Goal: Task Accomplishment & Management: Complete application form

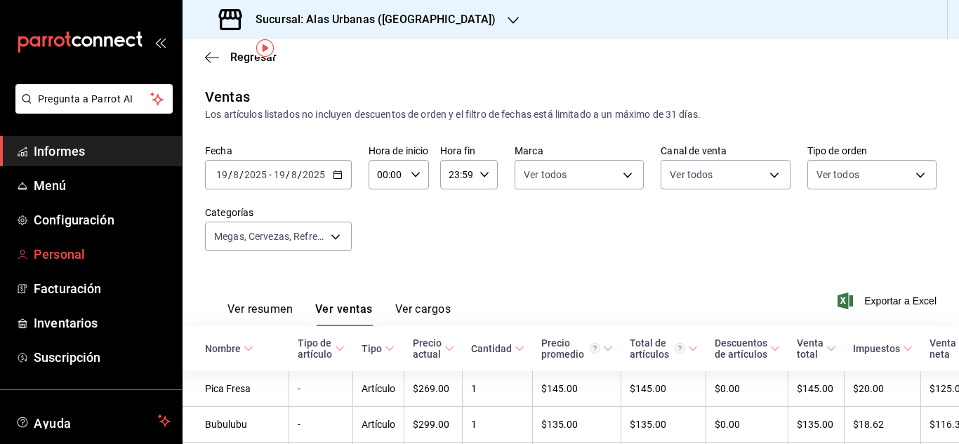
scroll to position [49, 0]
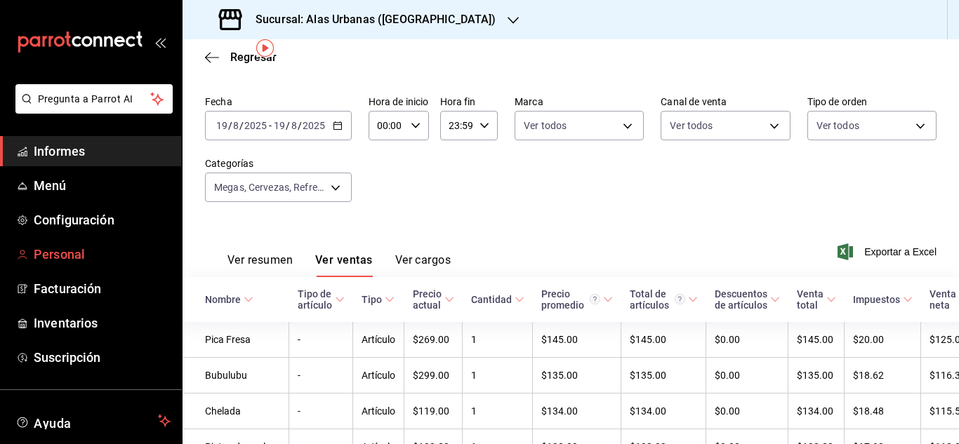
click at [74, 241] on link "Personal" at bounding box center [91, 254] width 182 height 30
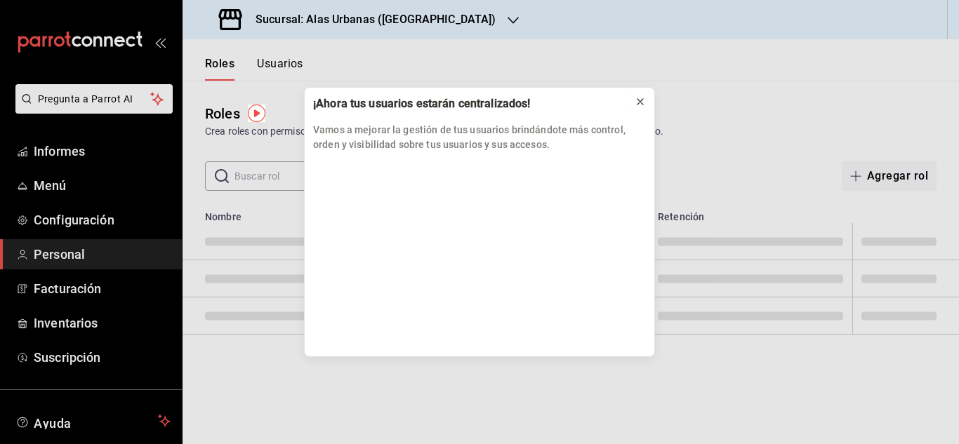
click at [637, 97] on icon at bounding box center [640, 101] width 11 height 11
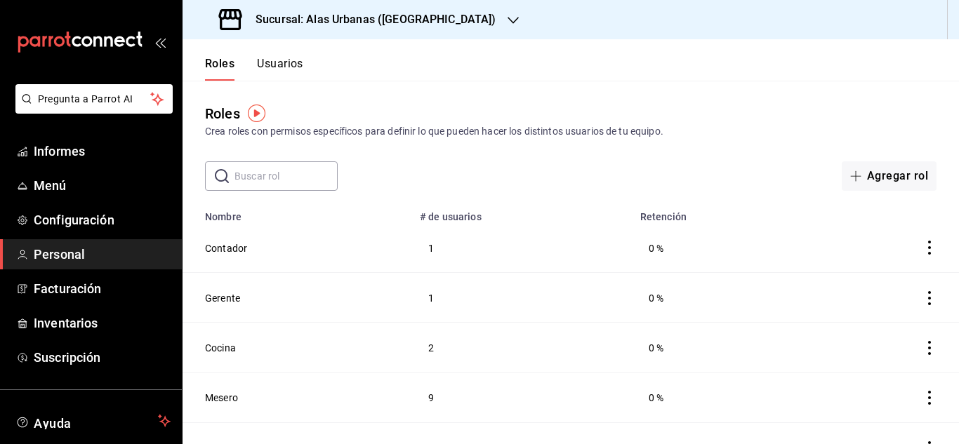
click at [298, 59] on font "Usuarios" at bounding box center [280, 63] width 46 height 13
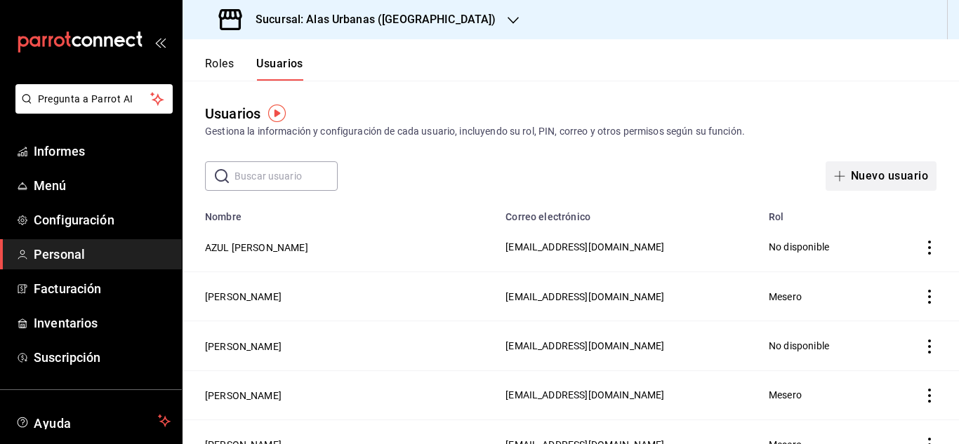
click at [874, 173] on font "Nuevo usuario" at bounding box center [889, 175] width 77 height 13
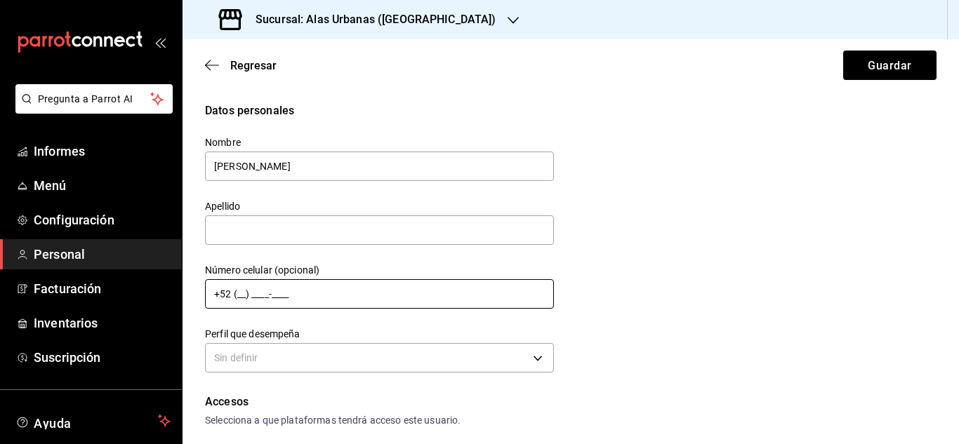
type input "[PERSON_NAME]"
click at [373, 288] on input "+52 (__) ____-____" at bounding box center [379, 293] width 349 height 29
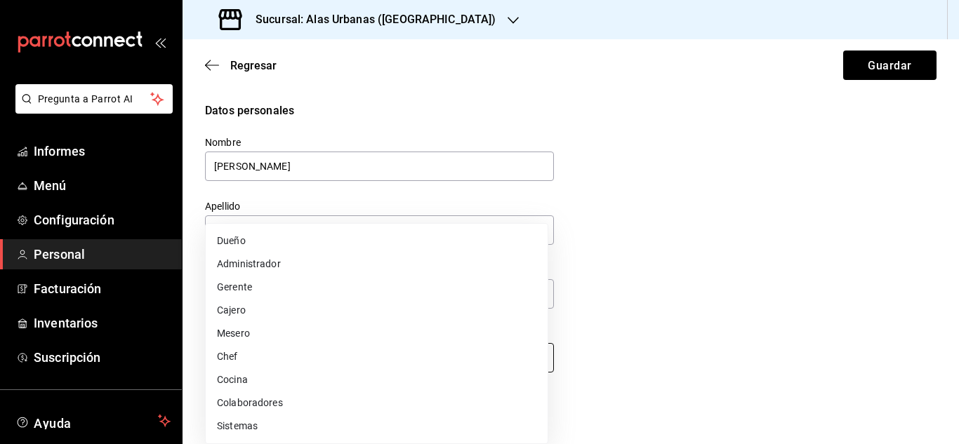
click at [362, 355] on body "Pregunta a Parrot AI Informes Menú Configuración Personal Facturación Inventari…" at bounding box center [479, 222] width 959 height 444
drag, startPoint x: 958, startPoint y: 118, endPoint x: 958, endPoint y: 154, distance: 35.8
click at [958, 154] on div at bounding box center [479, 222] width 959 height 444
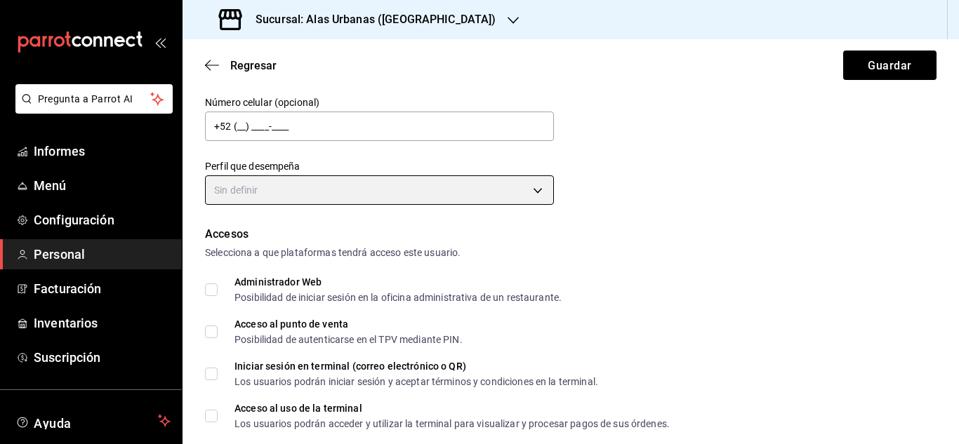
scroll to position [169, 0]
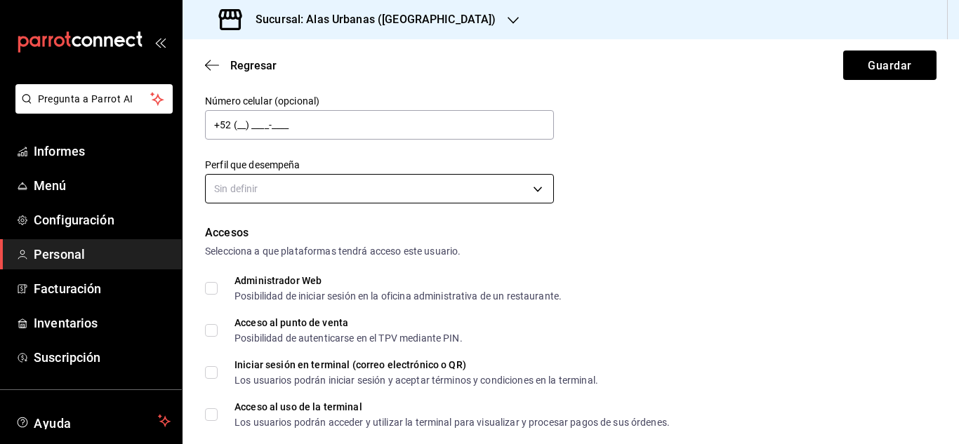
click at [525, 186] on body "Pregunta a Parrot AI Informes Menú Configuración Personal Facturación Inventari…" at bounding box center [479, 222] width 959 height 444
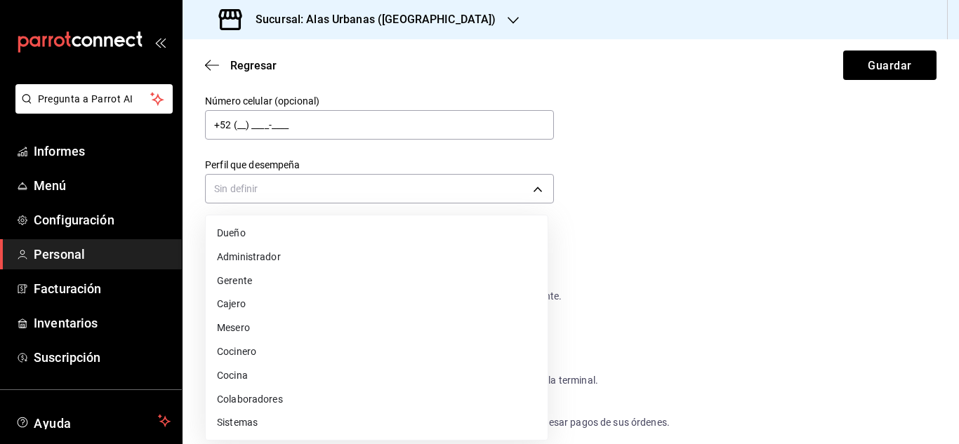
click at [260, 399] on font "Colaboradores" at bounding box center [250, 398] width 66 height 11
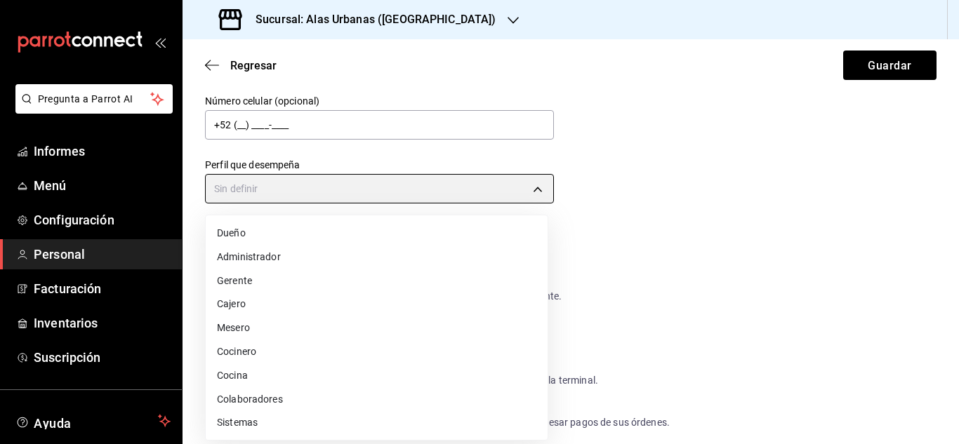
type input "STAFF"
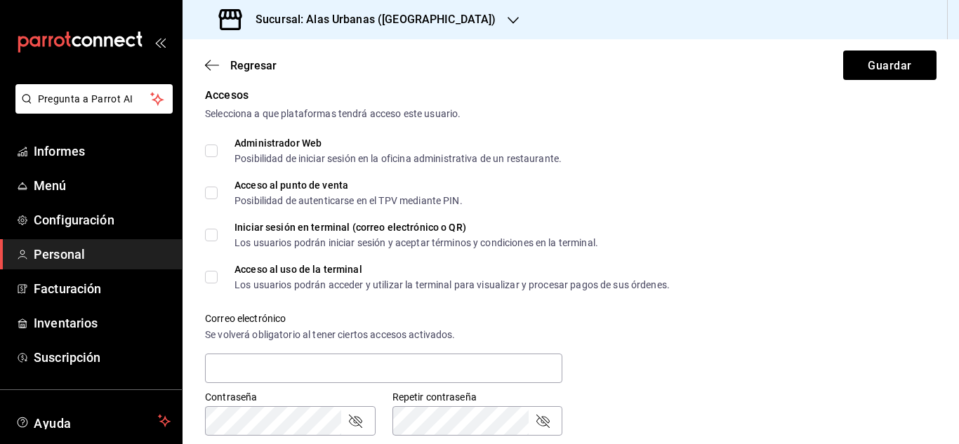
scroll to position [313, 0]
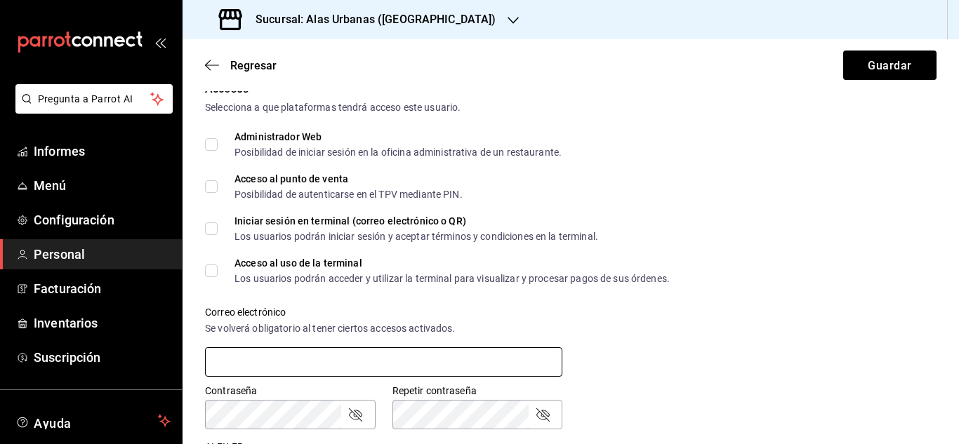
click at [273, 364] on input "text" at bounding box center [383, 361] width 357 height 29
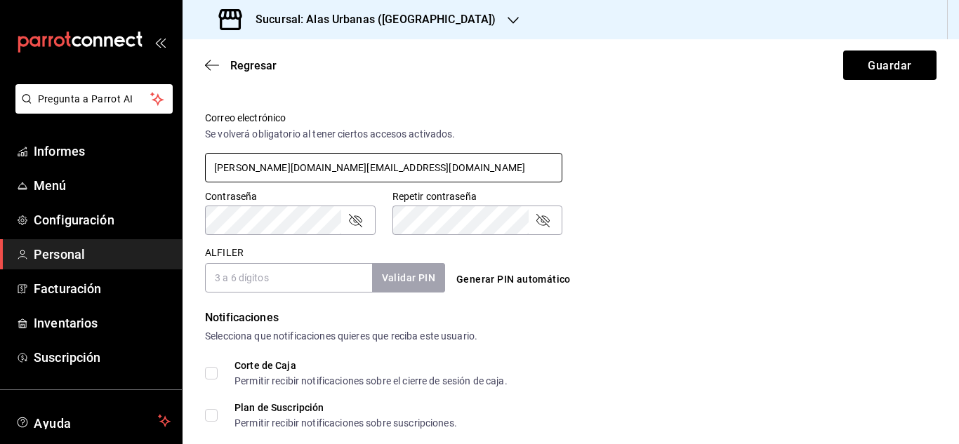
scroll to position [534, 0]
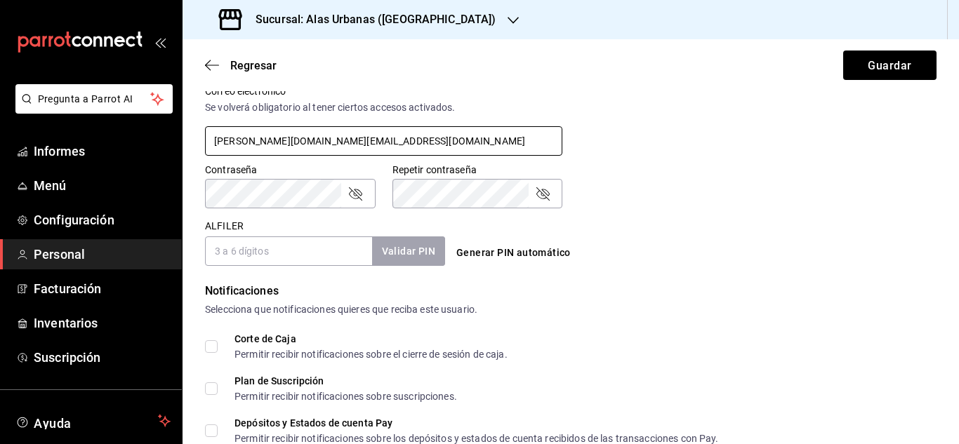
type input "[PERSON_NAME][DOMAIN_NAME][EMAIL_ADDRESS][DOMAIN_NAME]"
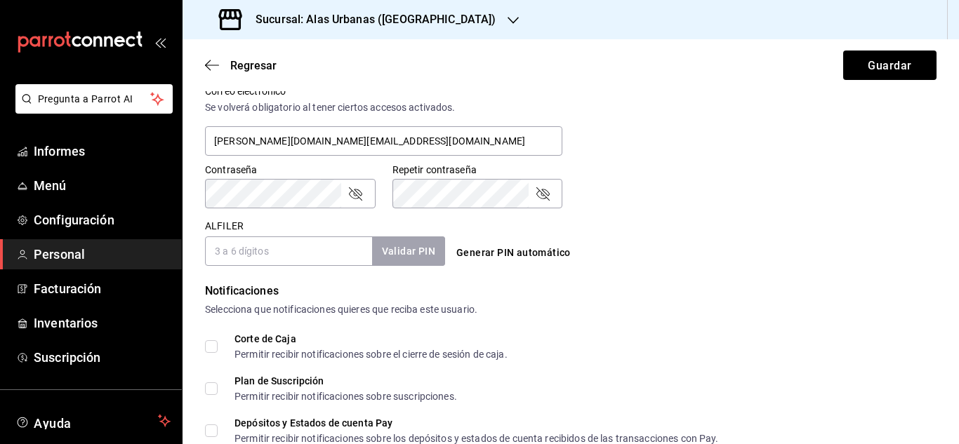
click at [538, 196] on icon "campo de contraseña" at bounding box center [542, 193] width 17 height 17
click at [355, 197] on icon "campo de contraseña" at bounding box center [355, 193] width 17 height 17
click at [327, 239] on input "ALFILER" at bounding box center [288, 251] width 167 height 29
type input "2809"
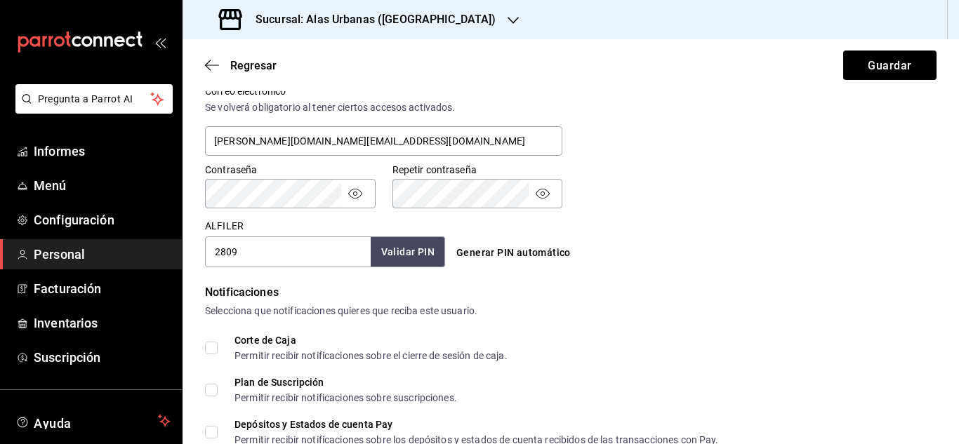
click at [430, 246] on font "Validar PIN" at bounding box center [407, 251] width 53 height 11
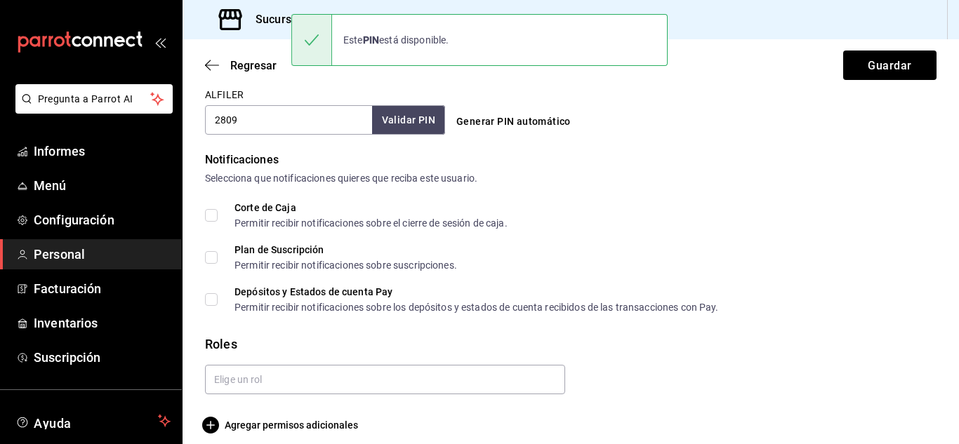
scroll to position [677, 0]
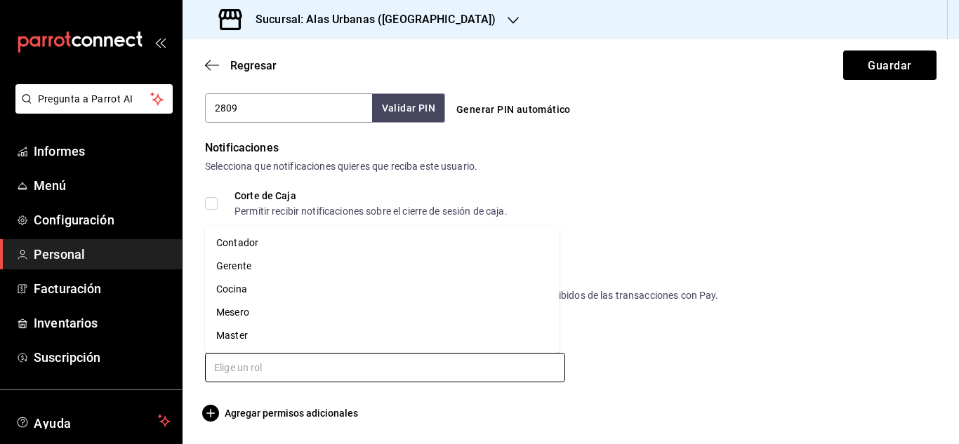
click at [232, 361] on input "text" at bounding box center [385, 367] width 360 height 29
